Goal: Transaction & Acquisition: Purchase product/service

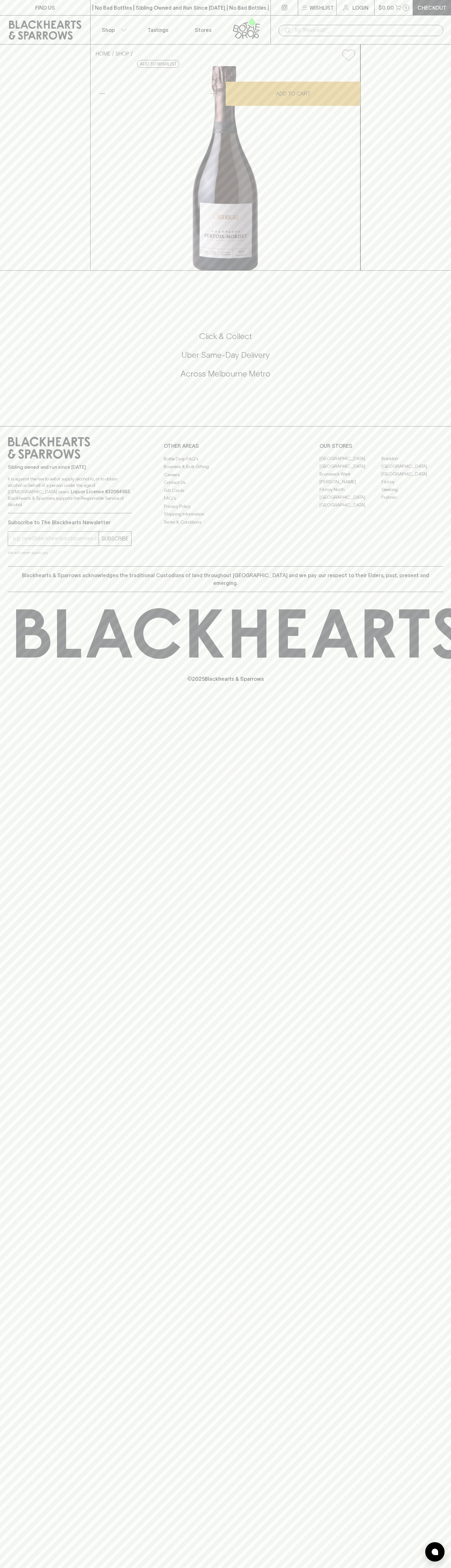
click at [286, 24] on div "​" at bounding box center [361, 30] width 165 height 12
click at [433, 1541] on div "FIND US | No Bad Bottles | Sibling Owned and Run Since 2006 | No Bad Bottles | …" at bounding box center [225, 784] width 451 height 1568
click at [432, 1568] on html "FIND US | No Bad Bottles | Sibling Owned and Run Since 2006 | No Bad Bottles | …" at bounding box center [225, 784] width 451 height 1568
click at [8, 240] on div "HOME SHOP Pertois-Moriset L'Assemblage Brut NV $130.00 Add to wishlist 10% disc…" at bounding box center [225, 157] width 451 height 226
